Goal: Task Accomplishment & Management: Manage account settings

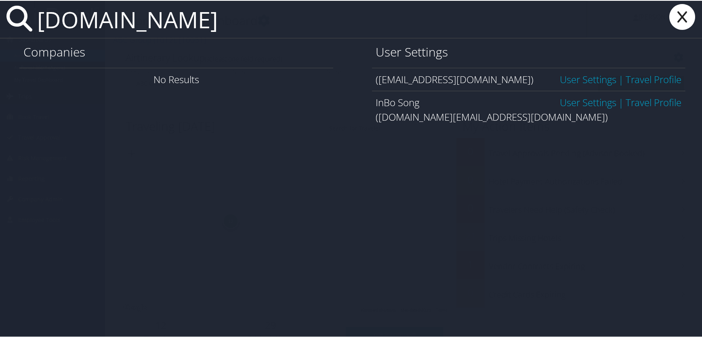
type input "inbo.song"
click at [581, 105] on link "User Settings" at bounding box center [588, 101] width 57 height 13
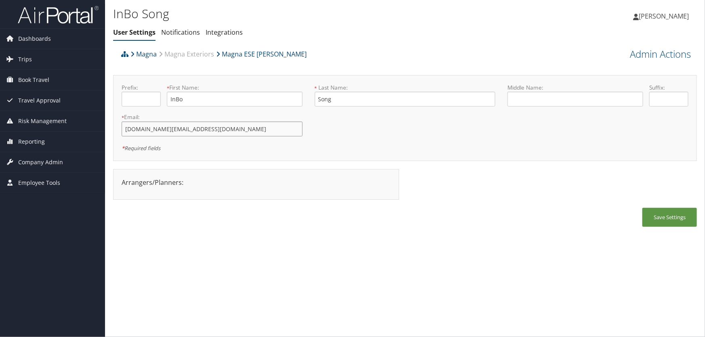
click at [151, 129] on input "inbo.song@magna.com" at bounding box center [212, 129] width 181 height 15
type input "[EMAIL_ADDRESS][DOMAIN_NAME]"
click at [660, 218] on button "Save Settings" at bounding box center [669, 217] width 55 height 19
click at [650, 57] on link "Admin Actions" at bounding box center [660, 54] width 61 height 14
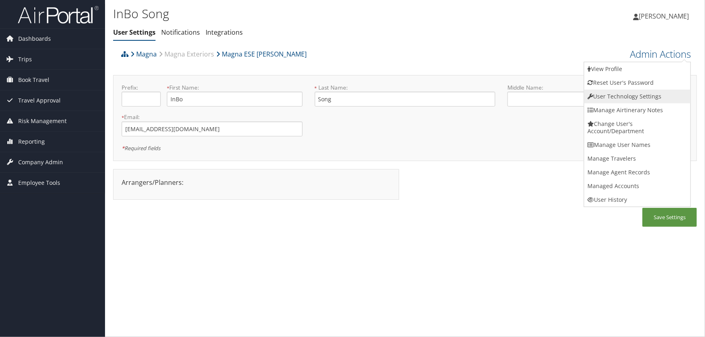
click at [628, 101] on link "User Technology Settings" at bounding box center [637, 97] width 106 height 14
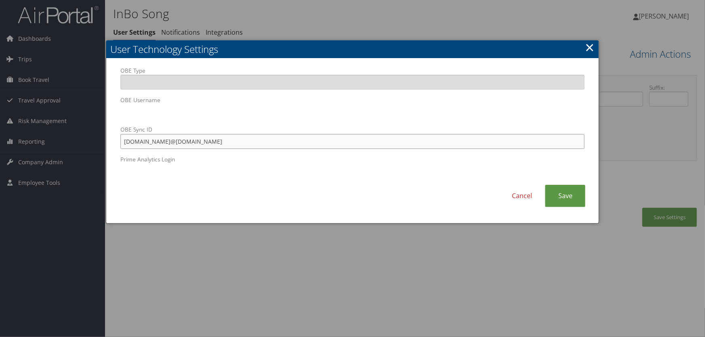
drag, startPoint x: 151, startPoint y: 142, endPoint x: 52, endPoint y: 153, distance: 99.5
click at [53, 151] on body "Menu Dashboards ► AirPortal 360™ (Manager) AirPortal 360™ (Agent) My Travel Das…" at bounding box center [352, 168] width 705 height 337
click at [566, 194] on link "Save" at bounding box center [565, 196] width 40 height 22
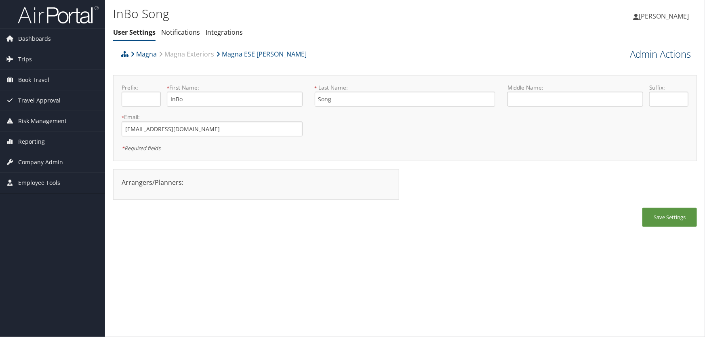
click at [638, 55] on link "Admin Actions" at bounding box center [660, 54] width 61 height 14
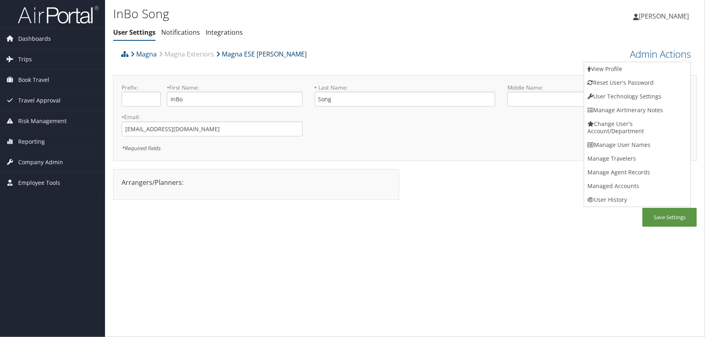
click at [245, 55] on link "Magna ESE Troy" at bounding box center [261, 54] width 90 height 16
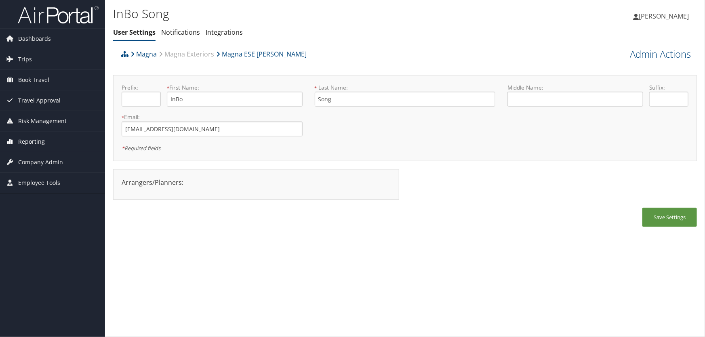
click at [23, 139] on span "Reporting" at bounding box center [31, 142] width 27 height 20
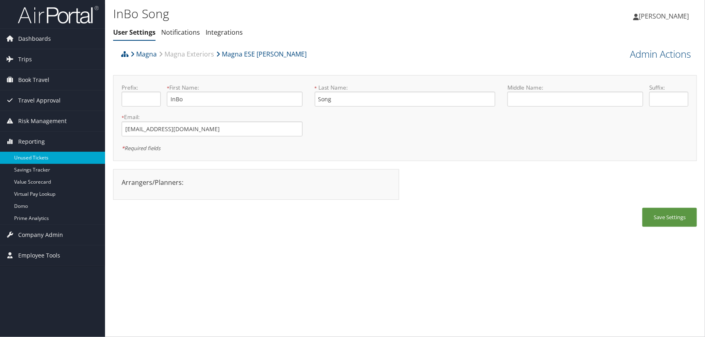
click at [32, 153] on link "Unused Tickets" at bounding box center [52, 158] width 105 height 12
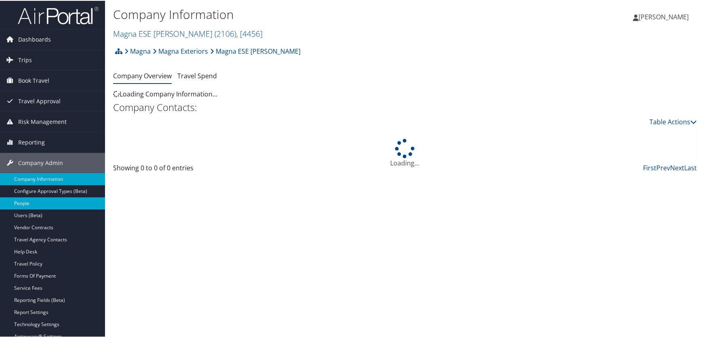
click at [33, 202] on link "People" at bounding box center [52, 203] width 105 height 12
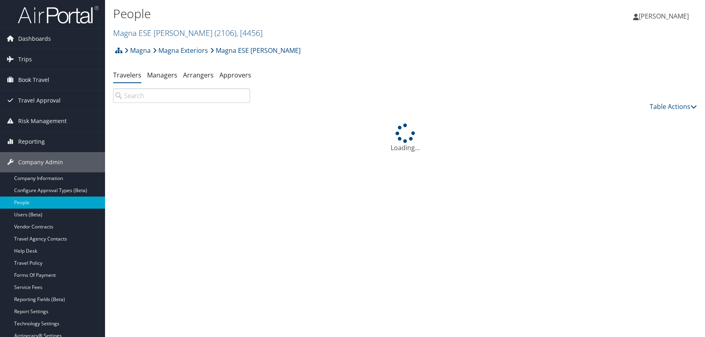
click at [149, 97] on input "search" at bounding box center [181, 95] width 137 height 15
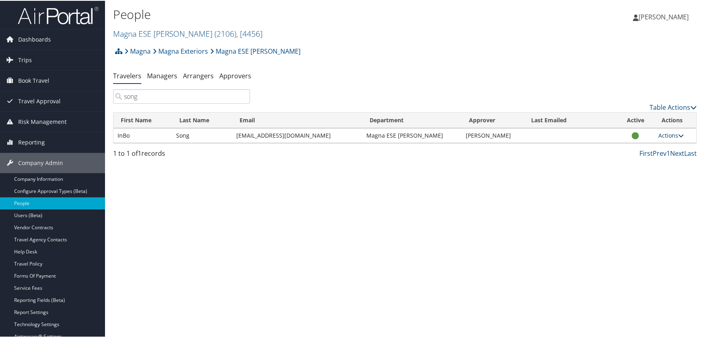
type input "song"
click at [663, 137] on link "Actions" at bounding box center [670, 135] width 25 height 8
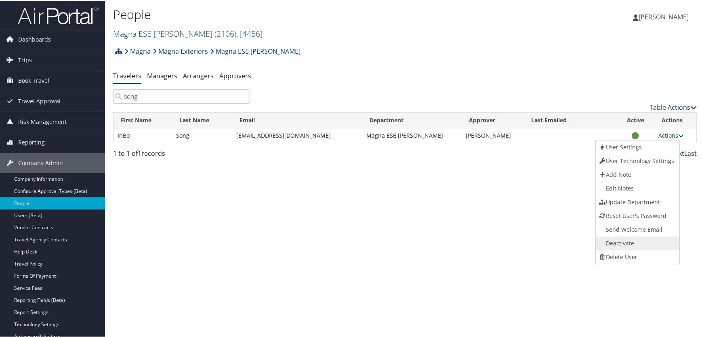
click at [616, 242] on link "Deactivate" at bounding box center [637, 243] width 82 height 14
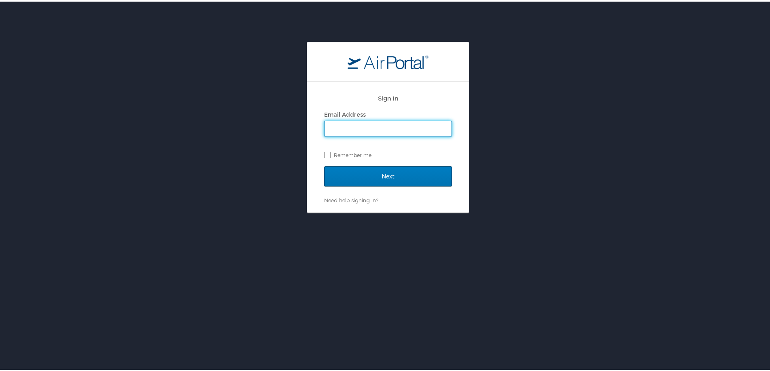
type input "lesley.hogg@cbtravel.com"
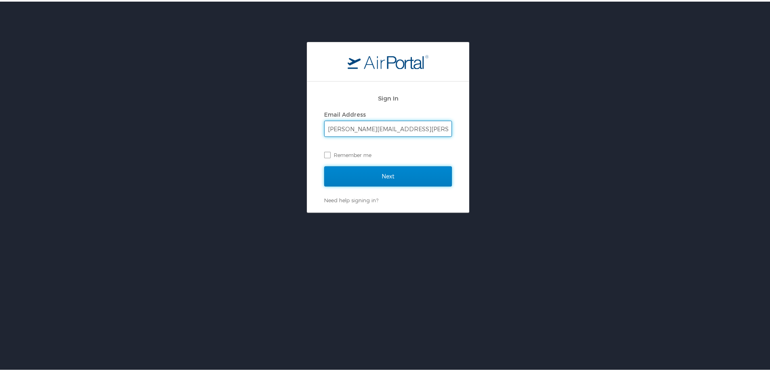
click at [382, 179] on input "Next" at bounding box center [388, 175] width 128 height 20
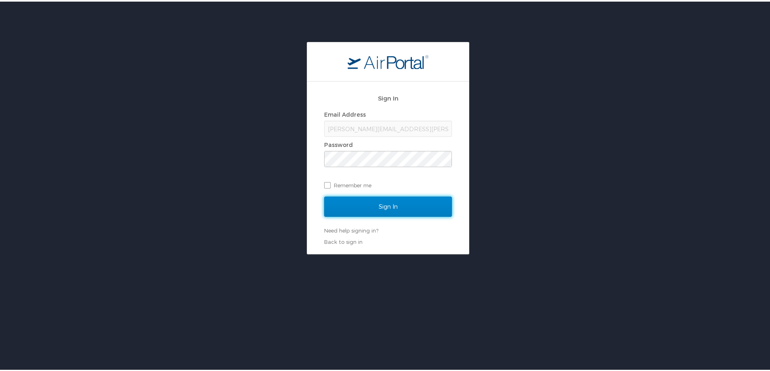
click at [362, 205] on input "Sign In" at bounding box center [388, 205] width 128 height 20
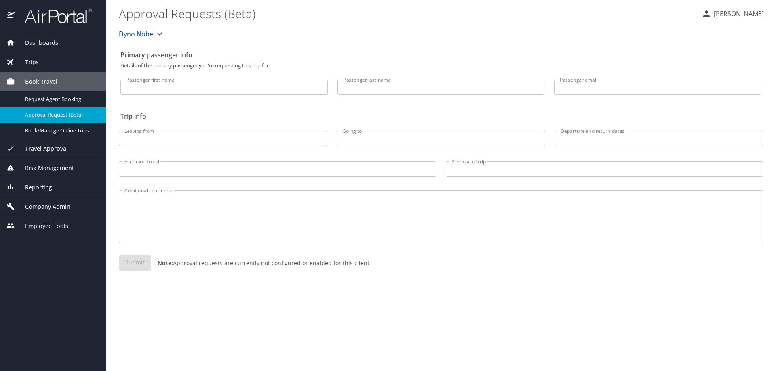
click at [34, 185] on span "Reporting" at bounding box center [33, 187] width 37 height 9
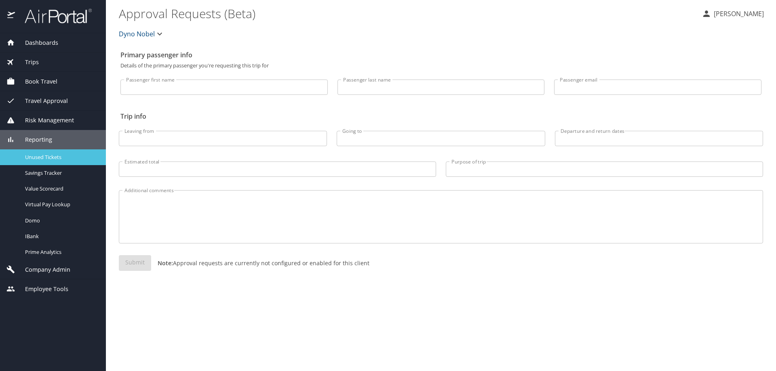
click at [41, 158] on span "Unused Tickets" at bounding box center [60, 158] width 71 height 8
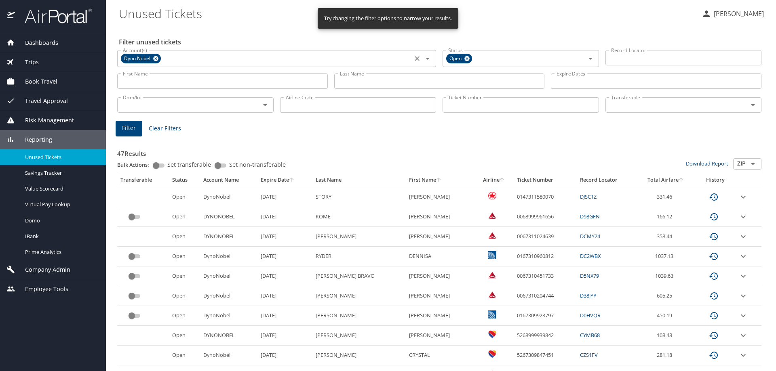
click at [158, 59] on icon at bounding box center [155, 58] width 5 height 5
click at [162, 57] on input "Account(s)" at bounding box center [265, 58] width 290 height 11
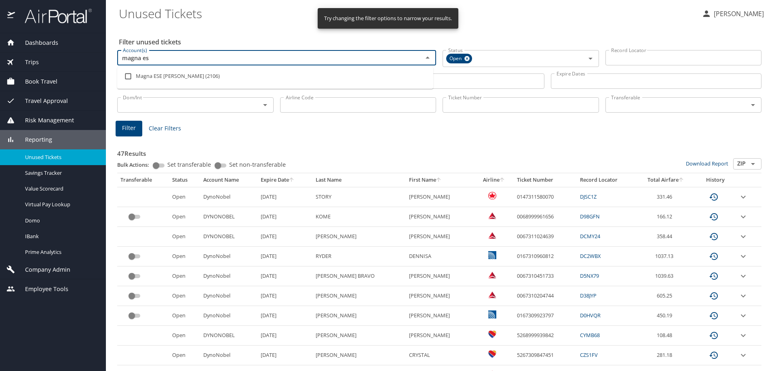
type input "magna ese"
click at [128, 78] on input "checkbox" at bounding box center [127, 76] width 15 height 15
checkbox input "true"
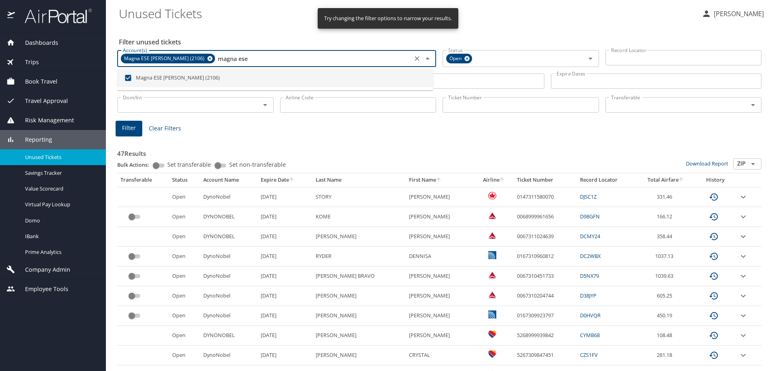
type input "magna ese"
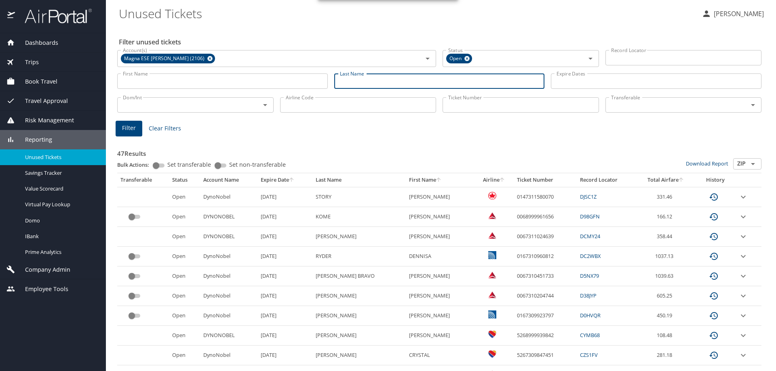
click at [457, 81] on input "Last Name" at bounding box center [439, 81] width 210 height 15
type input "song"
click at [122, 128] on span "Filter" at bounding box center [129, 128] width 14 height 10
